Goal: Task Accomplishment & Management: Use online tool/utility

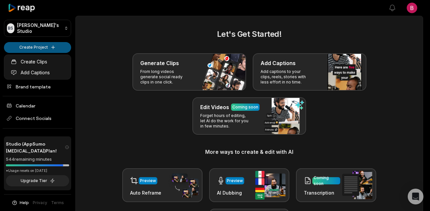
click at [42, 48] on html "BS Brent's Studio Create Project Home Projects Brand template Calendar Connect …" at bounding box center [215, 105] width 430 height 211
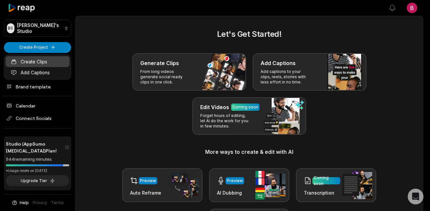
click at [53, 64] on link "Create Clips" at bounding box center [38, 61] width 64 height 11
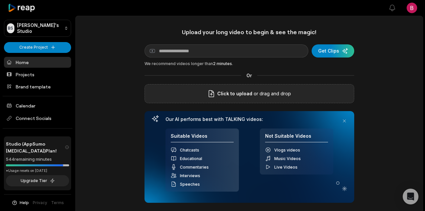
click at [243, 90] on span "Click to upload" at bounding box center [234, 94] width 35 height 8
click at [0, 0] on input "Click to upload" at bounding box center [0, 0] width 0 height 0
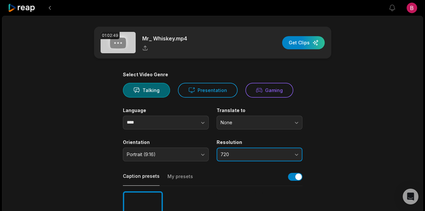
click at [293, 154] on button "720" at bounding box center [260, 154] width 86 height 14
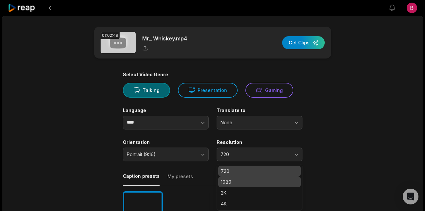
drag, startPoint x: 244, startPoint y: 184, endPoint x: 249, endPoint y: 180, distance: 5.8
click at [245, 184] on p "1080" at bounding box center [259, 181] width 77 height 7
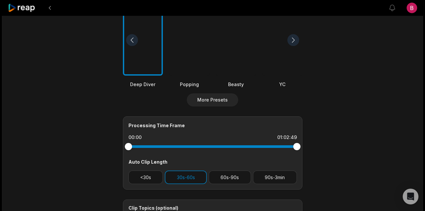
scroll to position [194, 0]
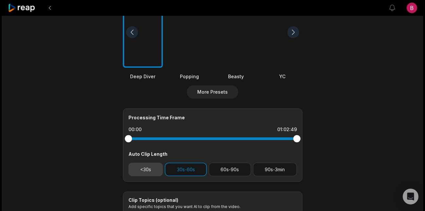
click at [149, 169] on button "<30s" at bounding box center [146, 168] width 35 height 13
click at [232, 171] on button "60s-90s" at bounding box center [230, 168] width 42 height 13
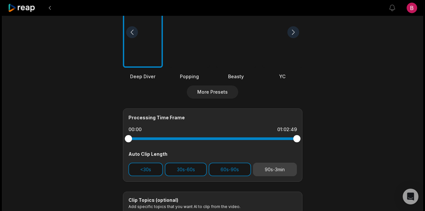
click at [281, 174] on button "90s-3min" at bounding box center [275, 168] width 44 height 13
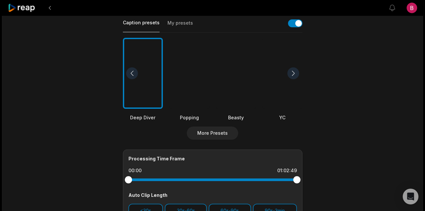
scroll to position [0, 0]
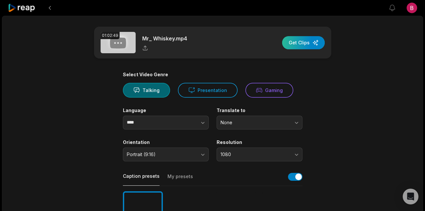
click at [298, 43] on div "button" at bounding box center [303, 42] width 43 height 13
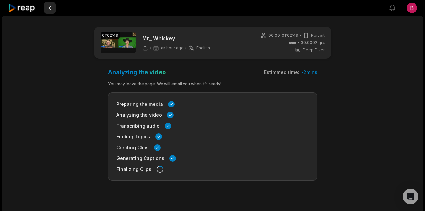
click at [48, 10] on button at bounding box center [50, 8] width 12 height 12
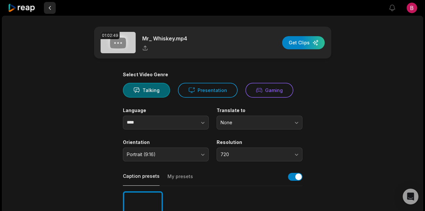
click at [50, 7] on button at bounding box center [50, 8] width 12 height 12
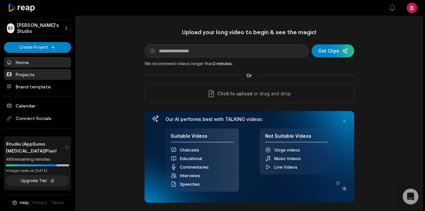
click at [27, 74] on link "Projects" at bounding box center [37, 74] width 67 height 11
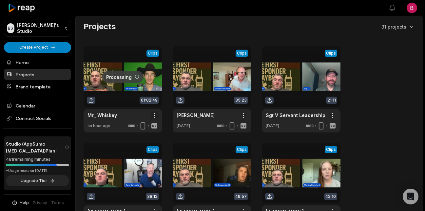
click at [155, 114] on html "[PERSON_NAME] Studio Create Project Home Projects Brand template Calendar Conne…" at bounding box center [212, 105] width 425 height 211
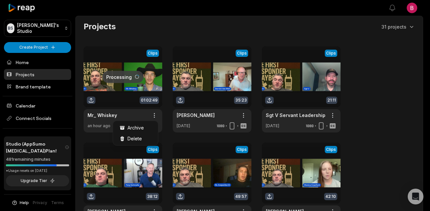
click at [125, 99] on html "BS Brent's Studio Create Project Home Projects Brand template Calendar Connect …" at bounding box center [215, 105] width 430 height 211
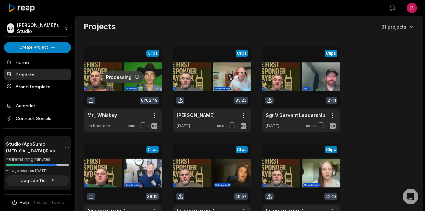
click at [125, 90] on link at bounding box center [123, 89] width 79 height 86
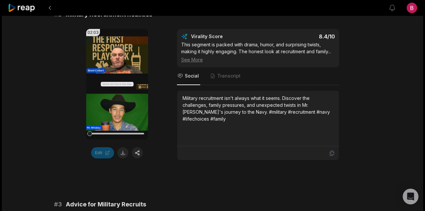
scroll to position [312, 0]
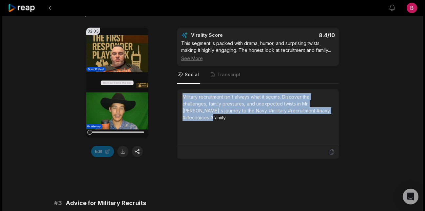
drag, startPoint x: 204, startPoint y: 118, endPoint x: 182, endPoint y: 99, distance: 29.0
click at [183, 99] on div "Military recruitment isn't always what it seems. Discover the challenges, famil…" at bounding box center [258, 107] width 151 height 28
copy div "Military recruitment isn't always what it seems. Discover the challenges, famil…"
click at [121, 151] on button at bounding box center [122, 151] width 11 height 11
